Goal: Task Accomplishment & Management: Manage account settings

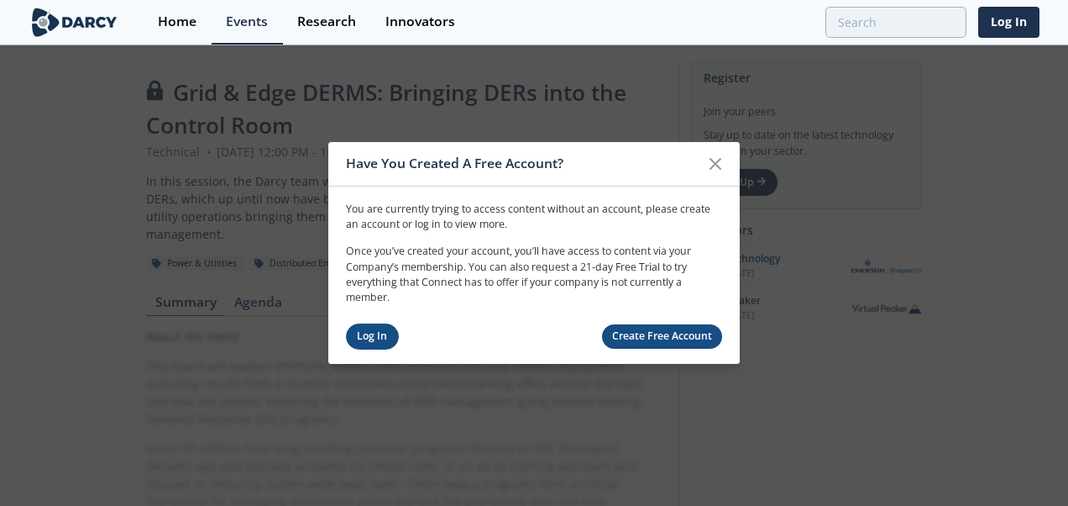
click at [381, 334] on link "Log In" at bounding box center [372, 336] width 53 height 26
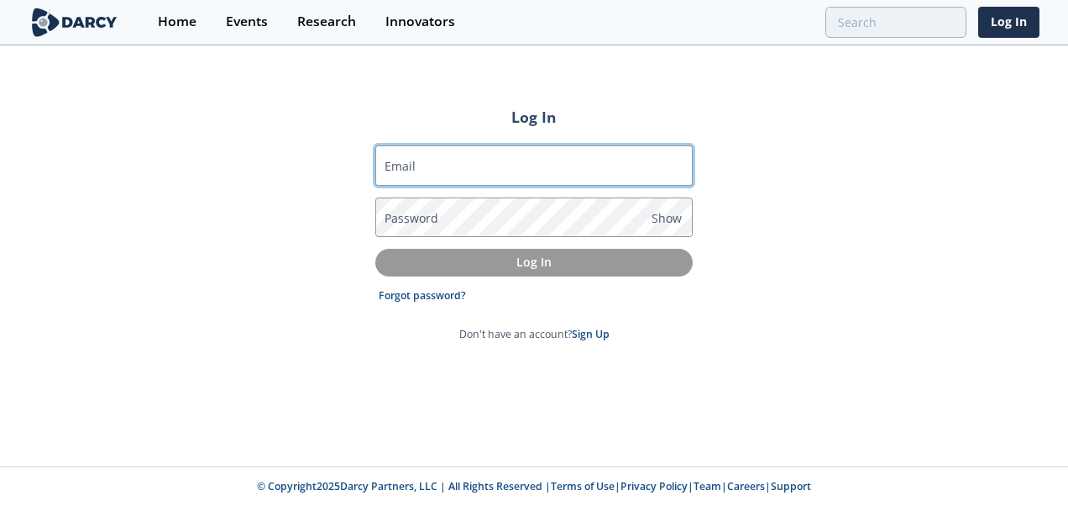
click at [462, 167] on input "Email" at bounding box center [533, 165] width 317 height 40
type input "[PERSON_NAME][EMAIL_ADDRESS][PERSON_NAME][DOMAIN_NAME]"
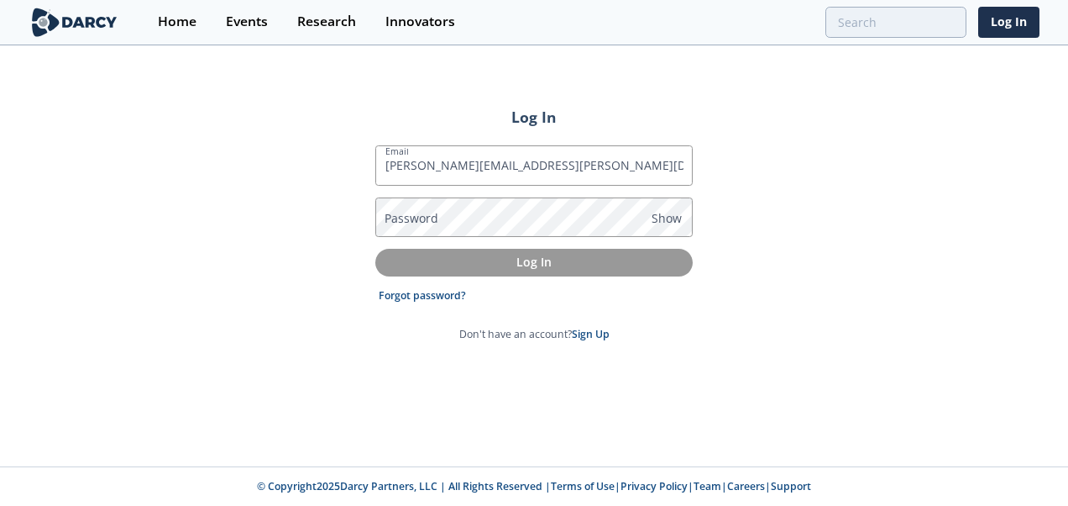
click at [418, 220] on label "Password" at bounding box center [412, 218] width 54 height 18
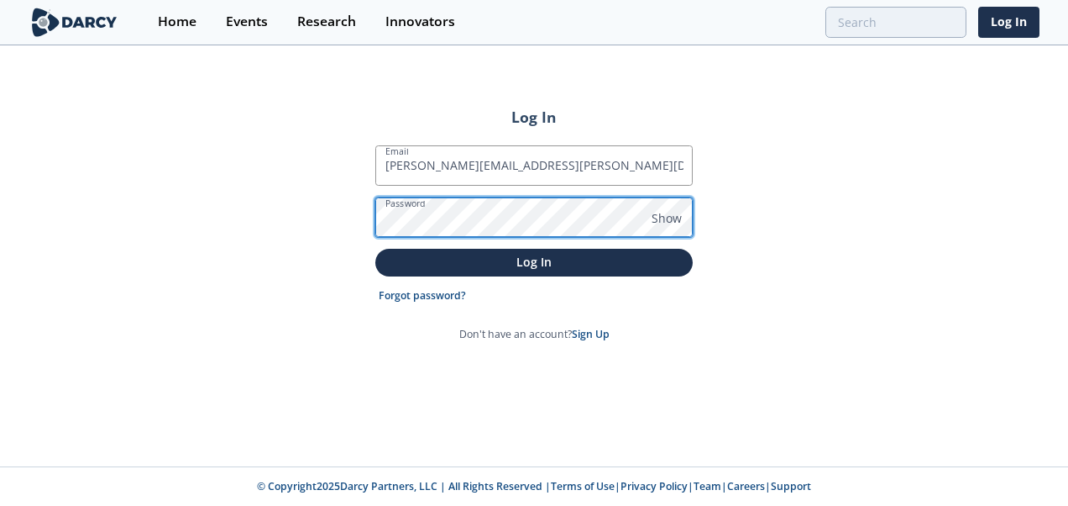
click at [375, 249] on button "Log In" at bounding box center [533, 263] width 317 height 28
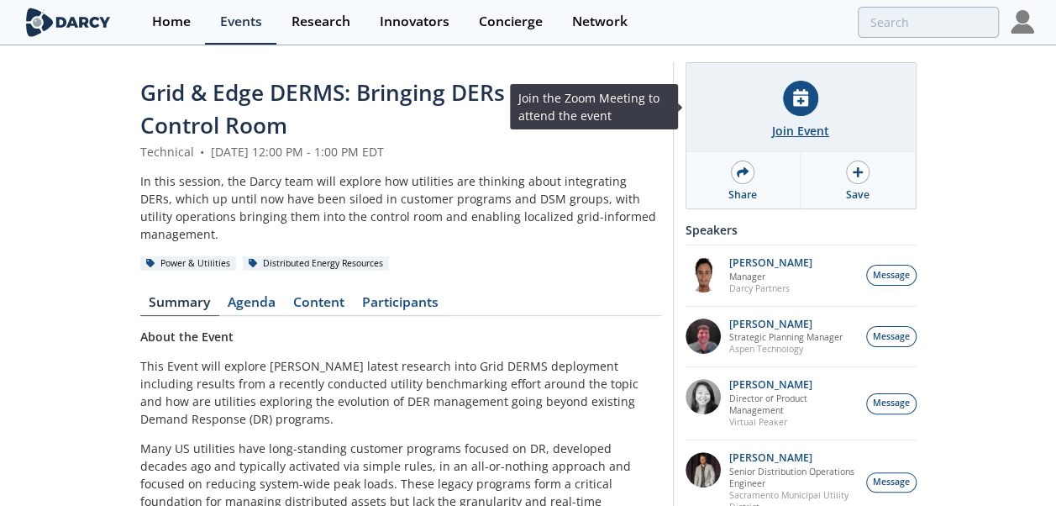
click at [805, 95] on icon at bounding box center [800, 98] width 15 height 18
